Goal: Navigation & Orientation: Find specific page/section

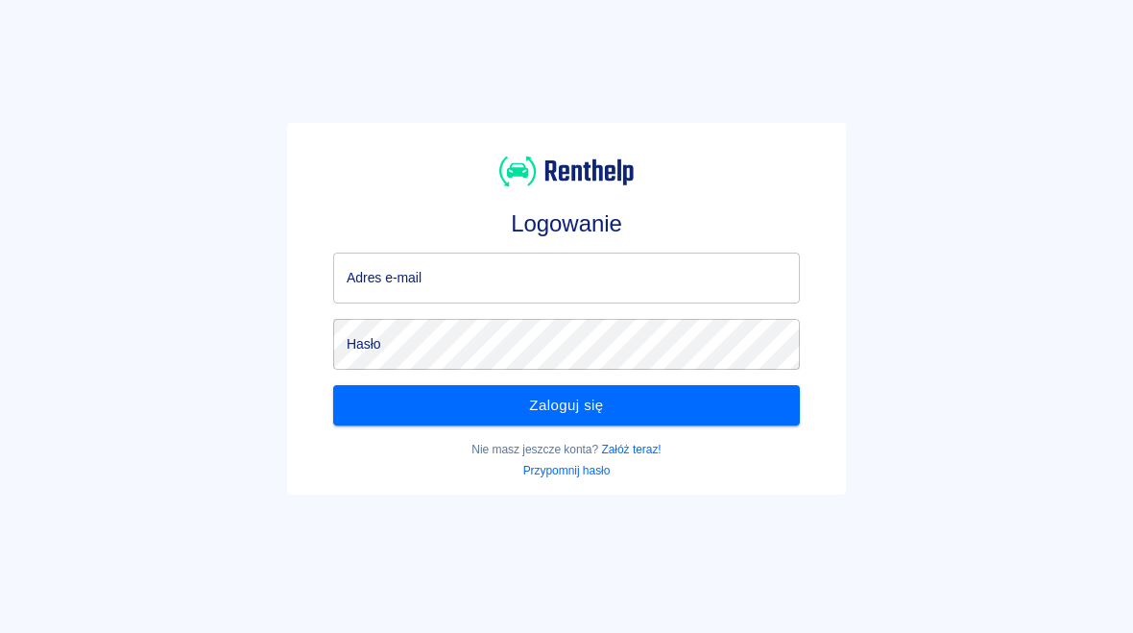
click at [500, 277] on input "Adres e-mail" at bounding box center [566, 277] width 467 height 51
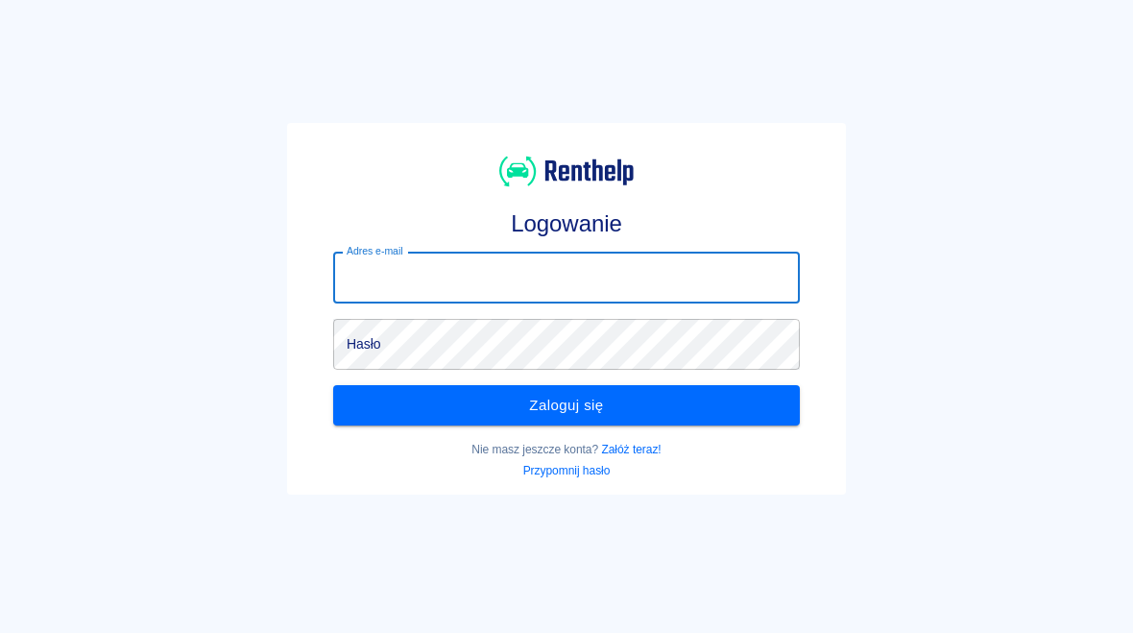
type input "majaant29@gmail.com"
click at [631, 413] on button "Zaloguj się" at bounding box center [566, 405] width 467 height 40
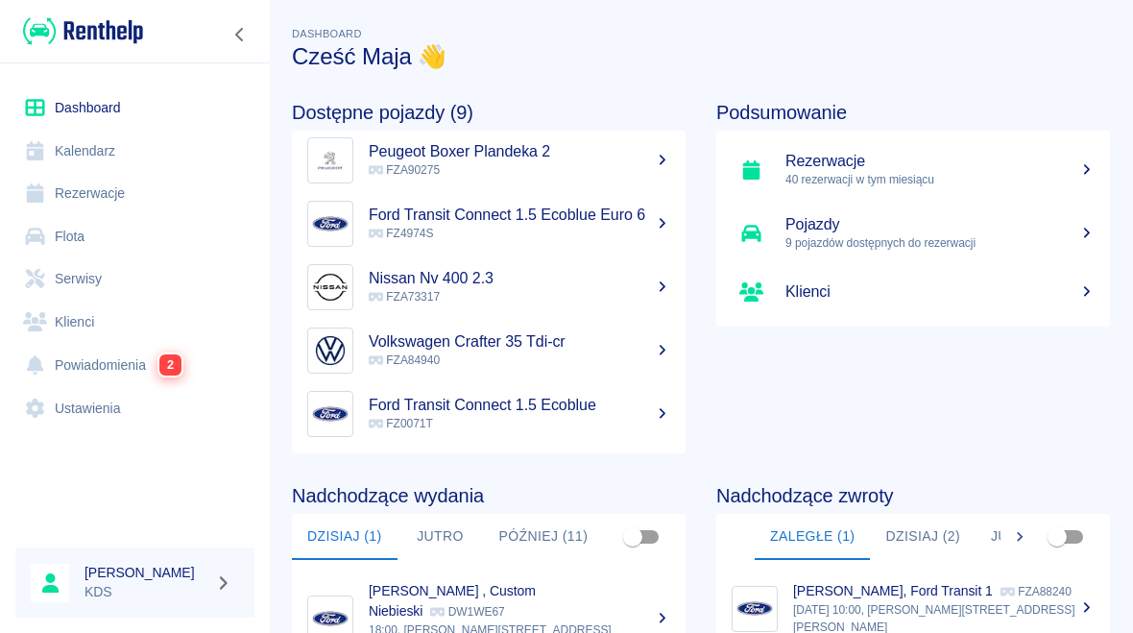
click at [77, 133] on link "Kalendarz" at bounding box center [134, 151] width 239 height 43
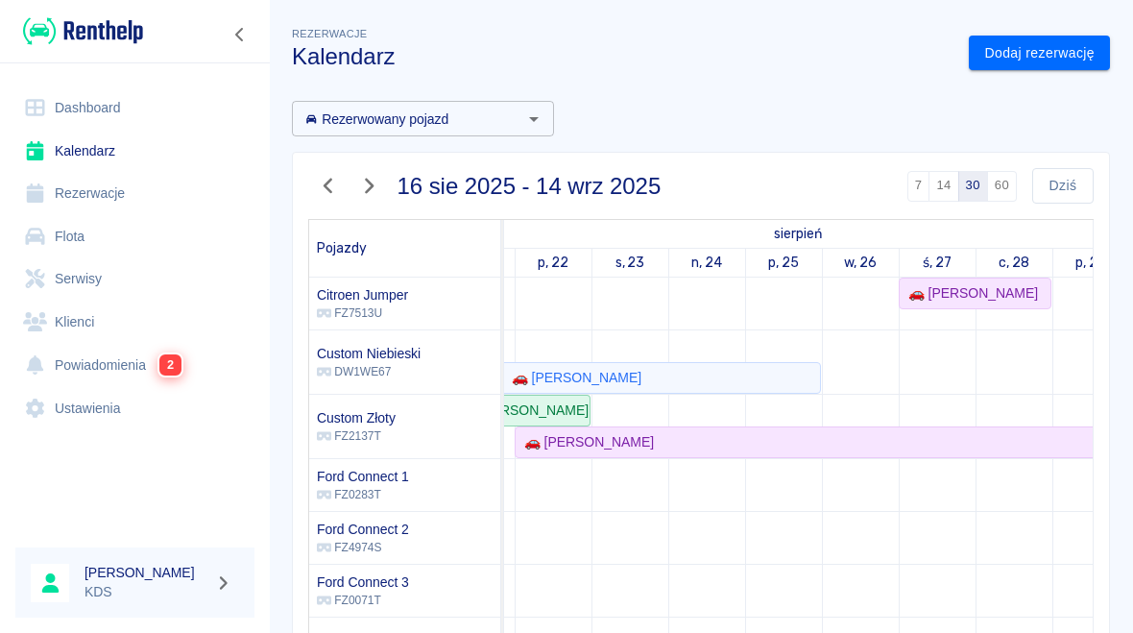
click at [1080, 252] on link "p, 29" at bounding box center [1090, 263] width 40 height 28
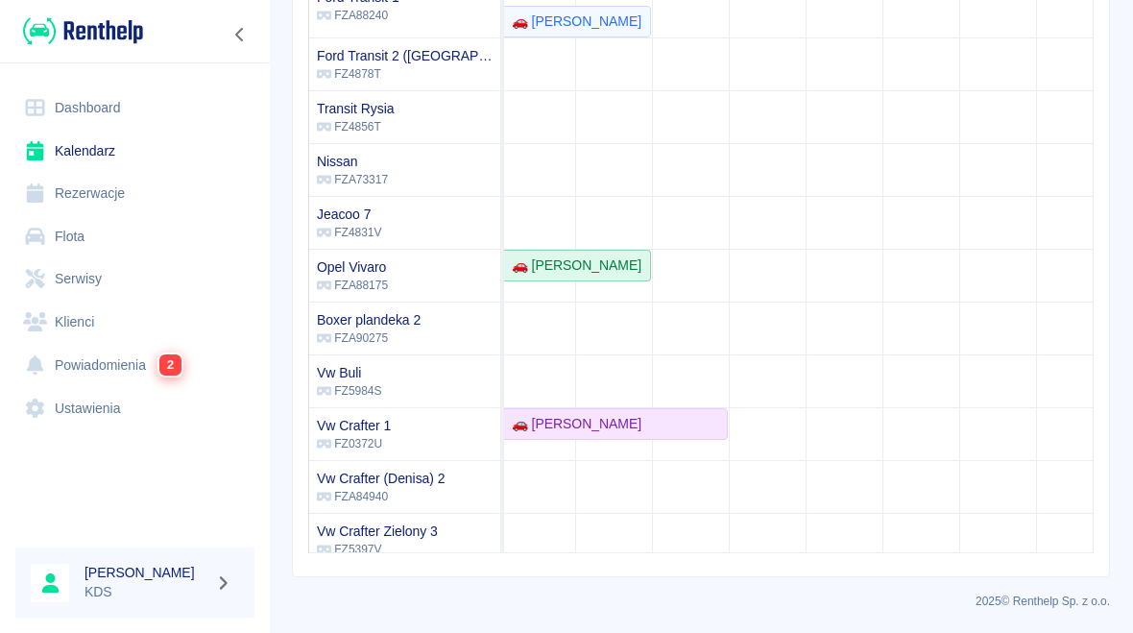
click at [787, 415] on td at bounding box center [767, 99] width 77 height 931
click at [769, 431] on td at bounding box center [767, 99] width 77 height 931
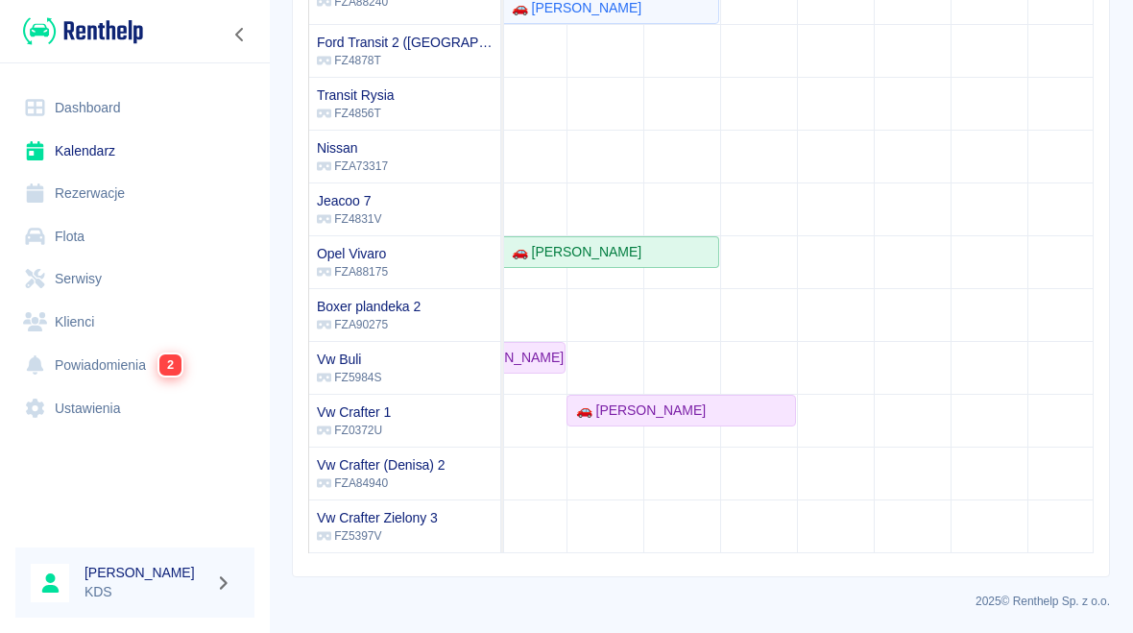
click at [621, 375] on td at bounding box center [604, 86] width 77 height 931
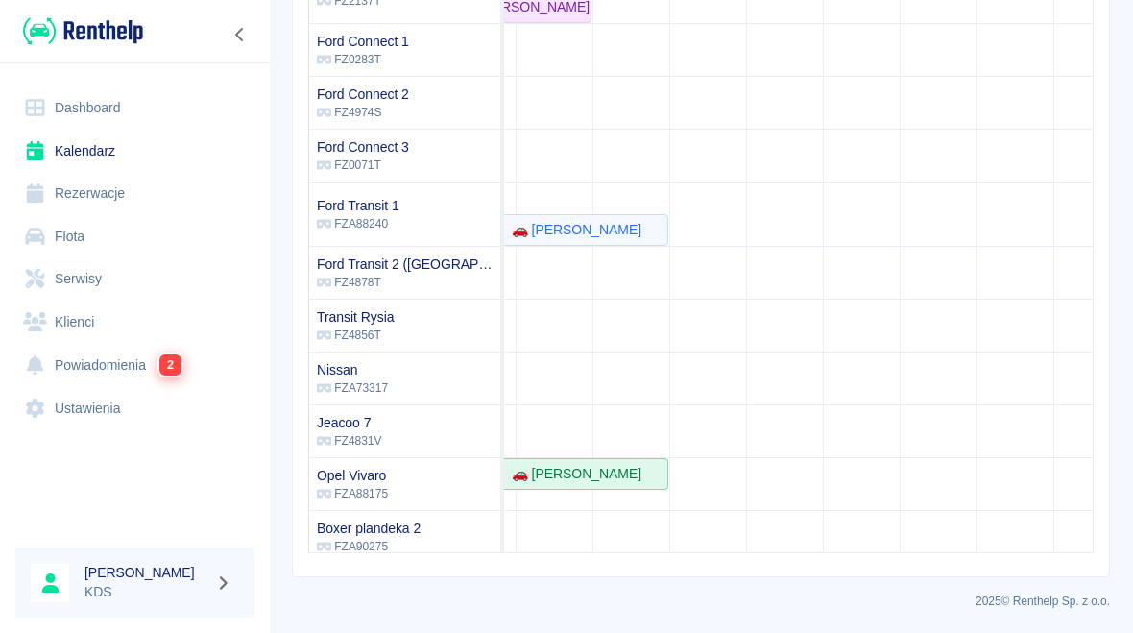
click at [773, 449] on td at bounding box center [784, 308] width 77 height 931
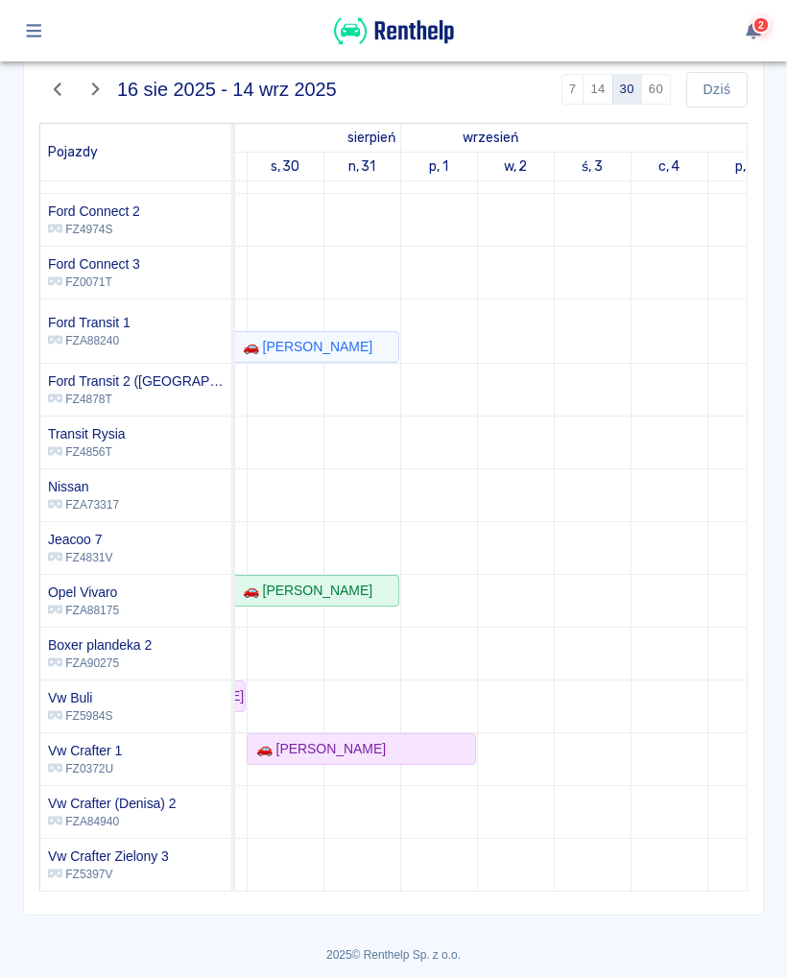
click at [518, 588] on td at bounding box center [515, 425] width 77 height 931
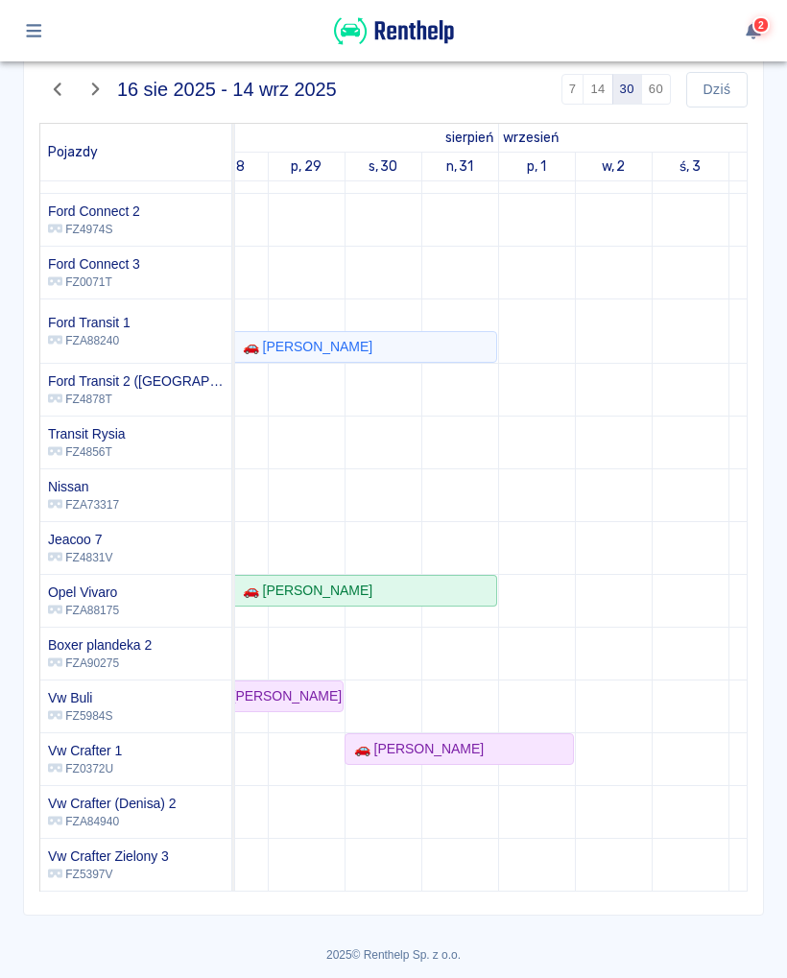
click at [559, 632] on td at bounding box center [536, 425] width 77 height 931
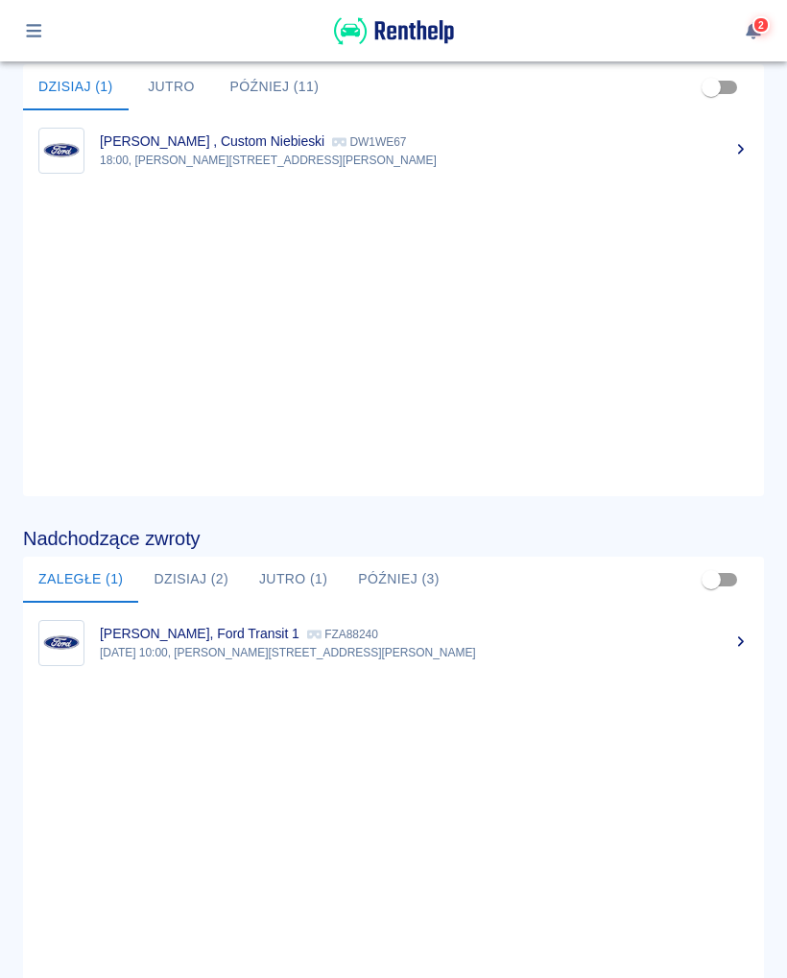
scroll to position [762, 0]
